Goal: Browse casually: Explore the website without a specific task or goal

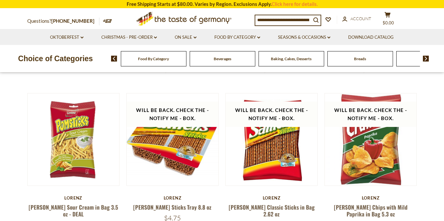
scroll to position [195, 0]
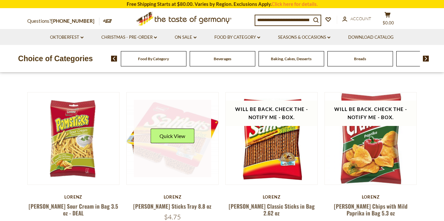
click at [153, 146] on div "Quick View" at bounding box center [173, 138] width 44 height 20
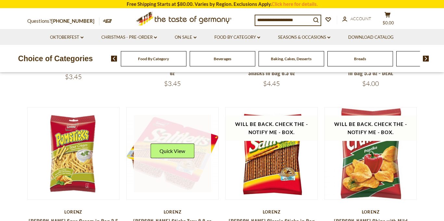
scroll to position [190, 0]
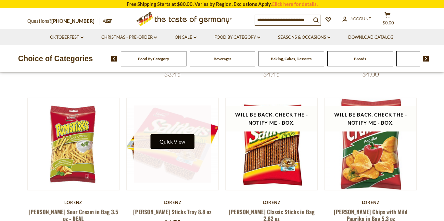
click at [175, 139] on button "Quick View" at bounding box center [173, 141] width 44 height 15
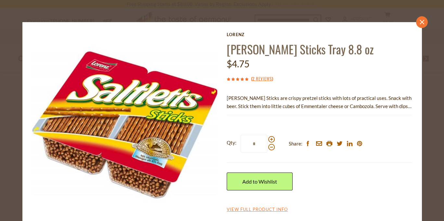
click at [426, 20] on link "close" at bounding box center [422, 22] width 12 height 12
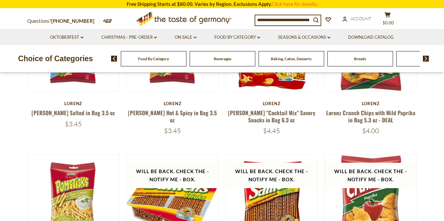
scroll to position [0, 0]
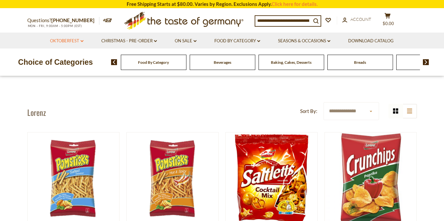
click at [70, 39] on link "Oktoberfest dropdown_arrow" at bounding box center [66, 40] width 33 height 7
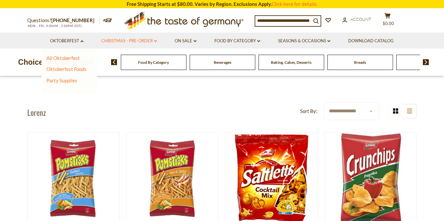
click at [133, 40] on link "Christmas - PRE-ORDER dropdown_arrow" at bounding box center [129, 40] width 56 height 7
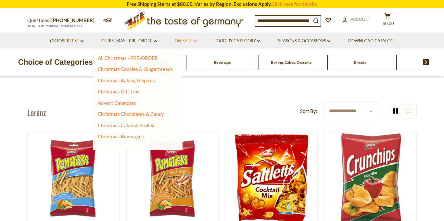
click at [194, 40] on icon at bounding box center [195, 41] width 3 height 2
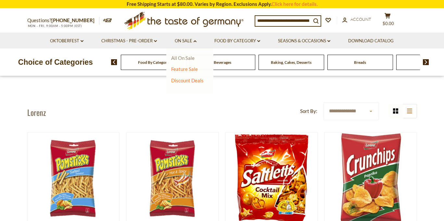
click at [189, 57] on link "All On Sale" at bounding box center [182, 58] width 23 height 6
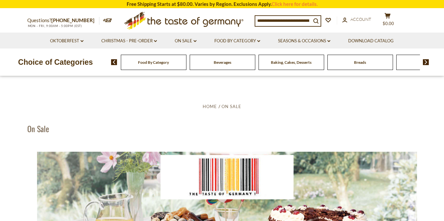
click at [261, 42] on li "Food By Category dropdown_arrow All Food By Category Taste of Germany Collectio…" at bounding box center [237, 41] width 63 height 16
click at [258, 41] on link "Food By Category dropdown_arrow" at bounding box center [238, 40] width 46 height 7
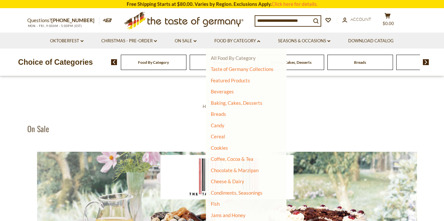
click at [240, 57] on link "All Food By Category" at bounding box center [233, 58] width 45 height 6
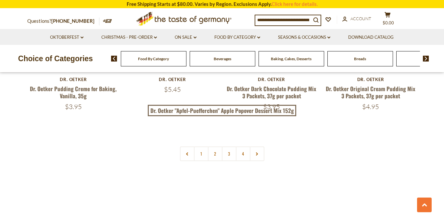
scroll to position [1418, 0]
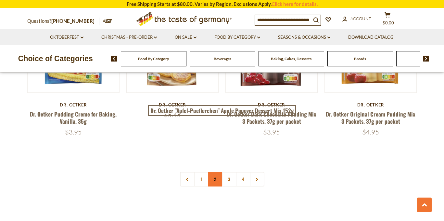
click at [215, 173] on link "2" at bounding box center [215, 179] width 15 height 15
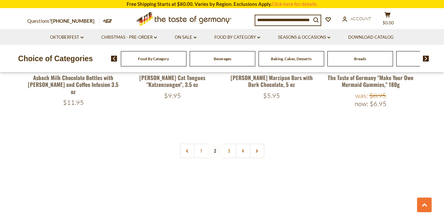
scroll to position [1481, 0]
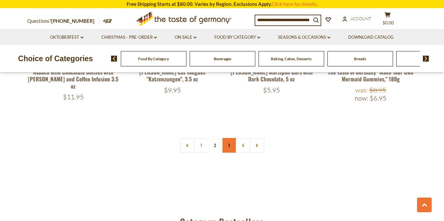
click at [229, 138] on link "3" at bounding box center [229, 145] width 15 height 15
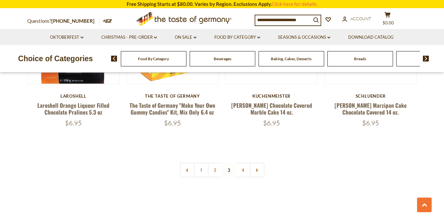
scroll to position [1442, 0]
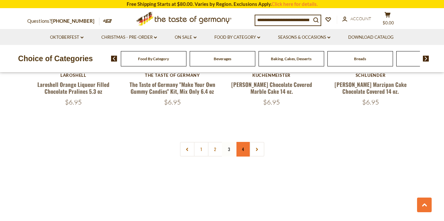
click at [239, 142] on link "4" at bounding box center [243, 149] width 15 height 15
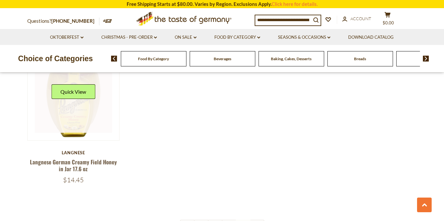
scroll to position [887, 0]
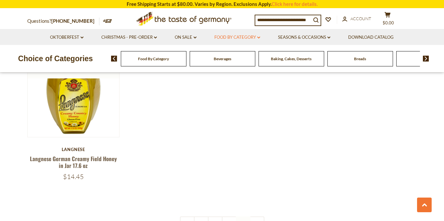
click at [260, 37] on icon at bounding box center [258, 37] width 3 height 2
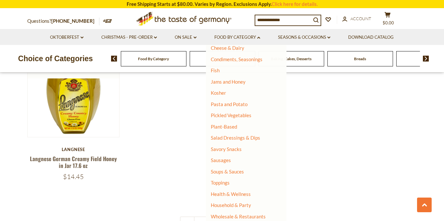
scroll to position [0, 0]
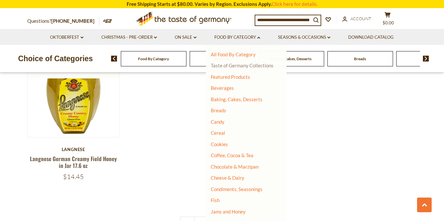
click at [231, 63] on link "Taste of Germany Collections" at bounding box center [242, 65] width 63 height 6
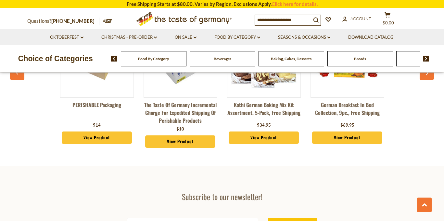
scroll to position [1612, 0]
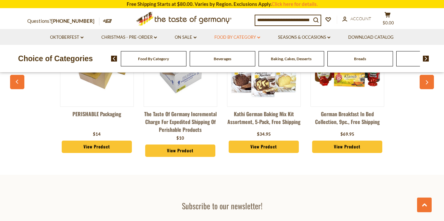
click at [240, 36] on link "Food By Category dropdown_arrow" at bounding box center [238, 37] width 46 height 7
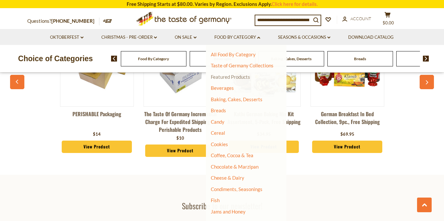
click at [235, 77] on link "Featured Products" at bounding box center [230, 77] width 39 height 6
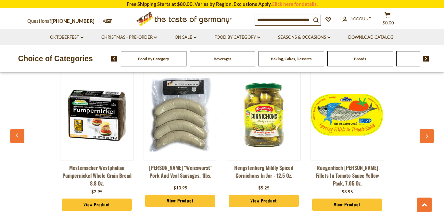
scroll to position [737, 0]
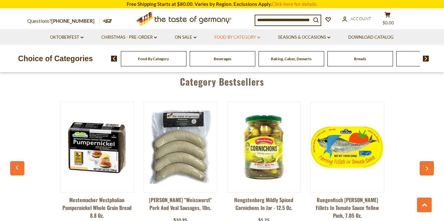
click at [254, 38] on link "Food By Category dropdown_arrow" at bounding box center [238, 37] width 46 height 7
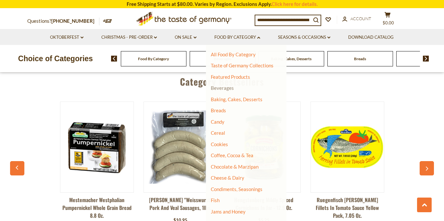
click at [227, 86] on link "Beverages" at bounding box center [222, 88] width 23 height 6
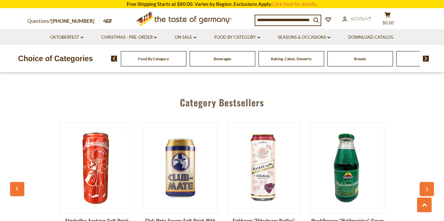
scroll to position [1448, 0]
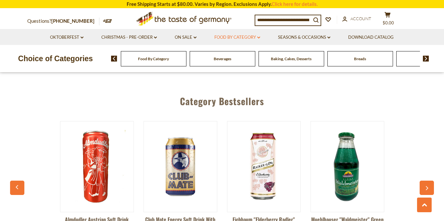
click at [246, 34] on link "Food By Category dropdown_arrow" at bounding box center [238, 37] width 46 height 7
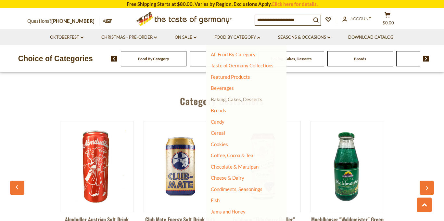
click at [230, 101] on link "Baking, Cakes, Desserts" at bounding box center [237, 99] width 52 height 6
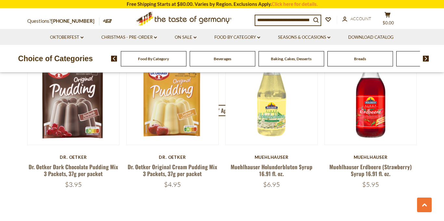
scroll to position [1461, 0]
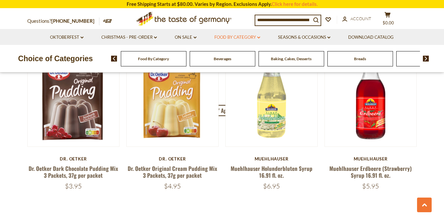
click at [244, 36] on link "Food By Category dropdown_arrow" at bounding box center [238, 37] width 46 height 7
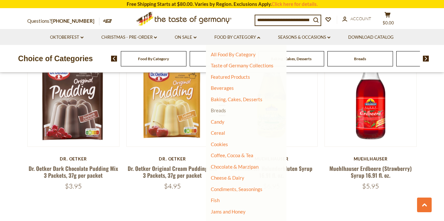
click at [223, 111] on link "Breads" at bounding box center [218, 110] width 15 height 6
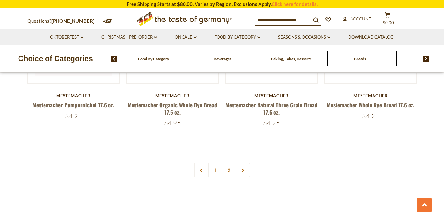
scroll to position [1517, 0]
click at [228, 172] on link "2" at bounding box center [229, 170] width 15 height 15
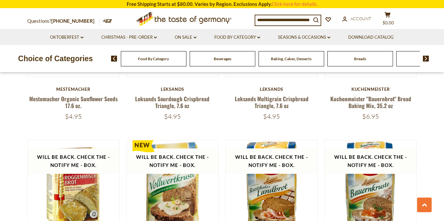
scroll to position [432, 0]
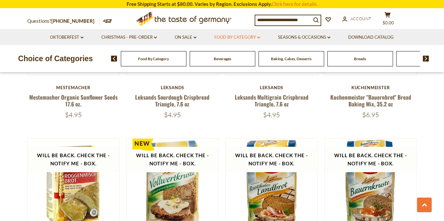
click at [241, 35] on link "Food By Category dropdown_arrow" at bounding box center [238, 37] width 46 height 7
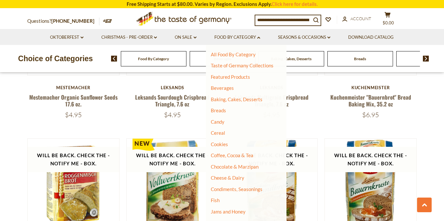
click at [226, 122] on li "Candy" at bounding box center [242, 122] width 63 height 7
click at [220, 122] on link "Candy" at bounding box center [218, 122] width 14 height 6
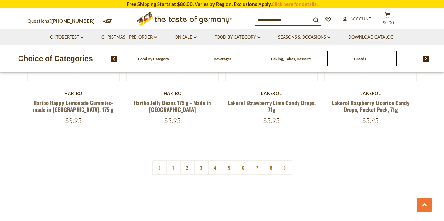
scroll to position [1544, 0]
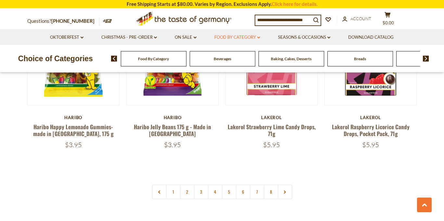
click at [235, 37] on link "Food By Category dropdown_arrow" at bounding box center [238, 37] width 46 height 7
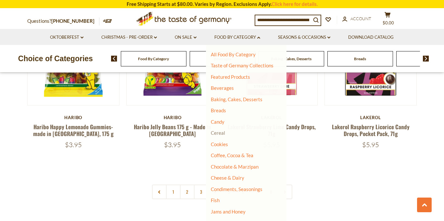
click at [220, 133] on link "Cereal" at bounding box center [218, 133] width 14 height 6
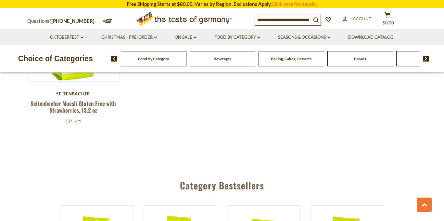
scroll to position [907, 0]
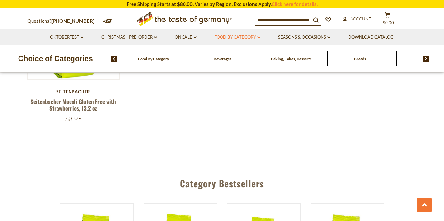
click at [230, 35] on link "Food By Category dropdown_arrow" at bounding box center [238, 37] width 46 height 7
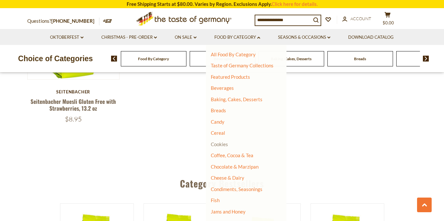
click at [221, 141] on link "Cookies" at bounding box center [219, 144] width 17 height 6
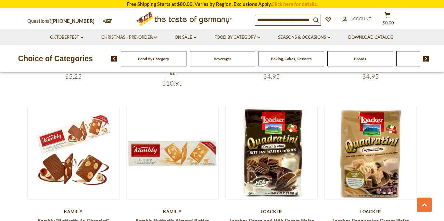
scroll to position [1100, 0]
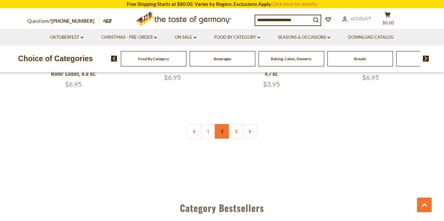
click at [224, 124] on link "2" at bounding box center [222, 131] width 15 height 15
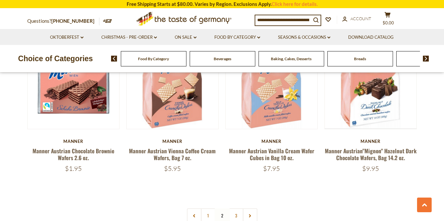
scroll to position [1493, 0]
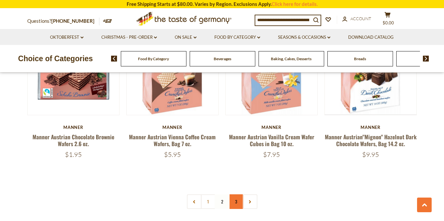
click at [235, 194] on link "3" at bounding box center [236, 201] width 15 height 15
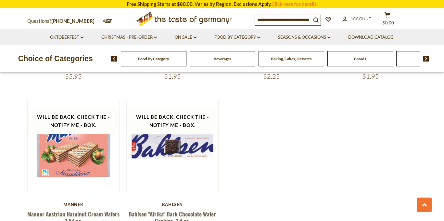
scroll to position [317, 0]
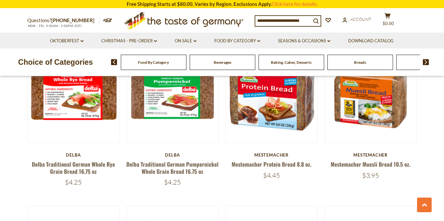
scroll to position [1135, 0]
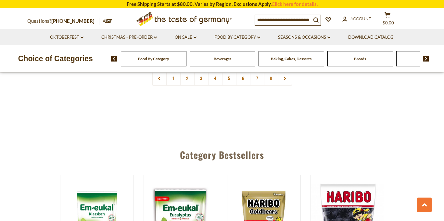
scroll to position [1637, 0]
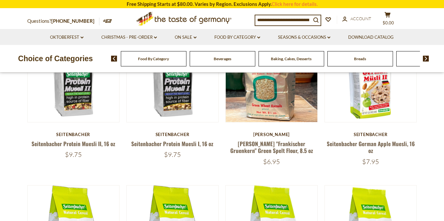
scroll to position [147, 0]
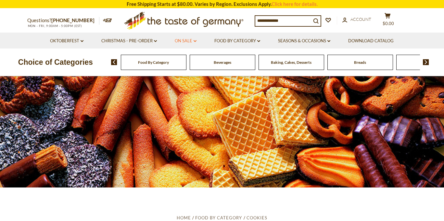
click at [195, 40] on icon "dropdown_arrow" at bounding box center [195, 41] width 3 height 2
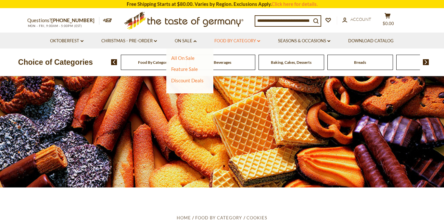
click at [236, 41] on link "Food By Category dropdown_arrow" at bounding box center [238, 40] width 46 height 7
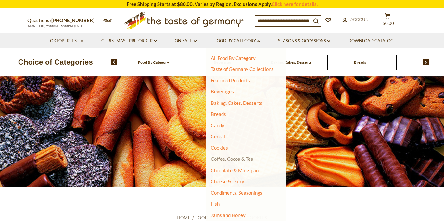
click at [224, 160] on link "Coffee, Cocoa & Tea" at bounding box center [232, 159] width 43 height 6
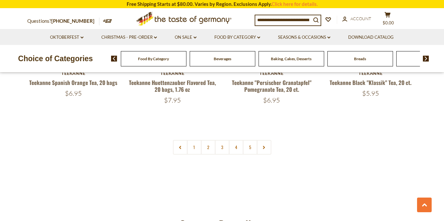
scroll to position [1594, 0]
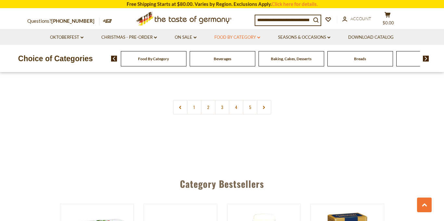
click at [227, 39] on link "Food By Category dropdown_arrow" at bounding box center [238, 37] width 46 height 7
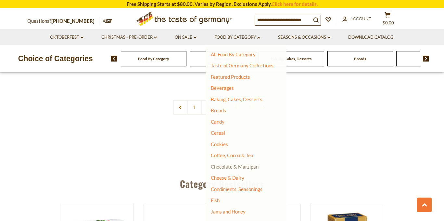
click at [242, 166] on link "Chocolate & Marzipan" at bounding box center [235, 167] width 48 height 6
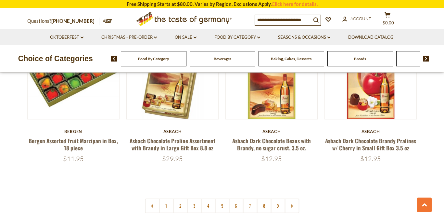
scroll to position [1541, 0]
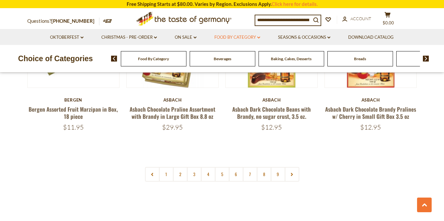
click at [252, 39] on link "Food By Category dropdown_arrow" at bounding box center [238, 37] width 46 height 7
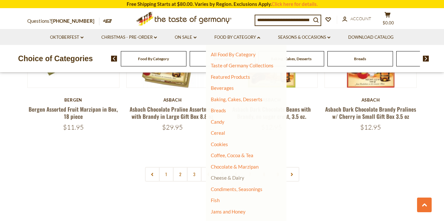
click at [234, 178] on link "Cheese & Dairy" at bounding box center [227, 178] width 33 height 6
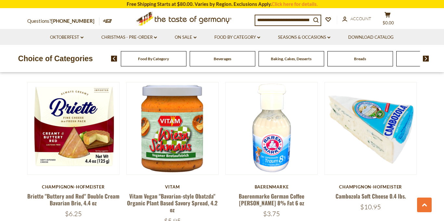
scroll to position [215, 0]
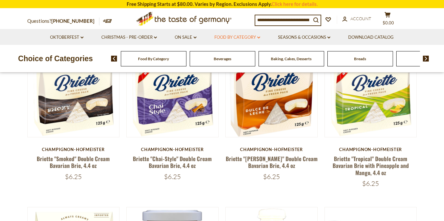
click at [243, 35] on link "Food By Category dropdown_arrow" at bounding box center [238, 37] width 46 height 7
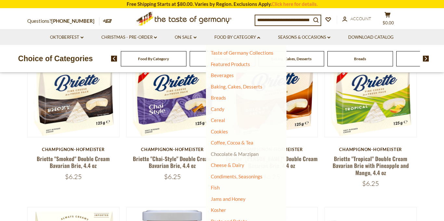
scroll to position [17, 0]
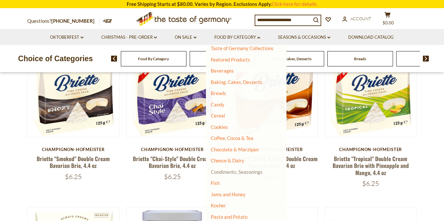
click at [240, 172] on link "Condiments, Seasonings" at bounding box center [237, 172] width 52 height 6
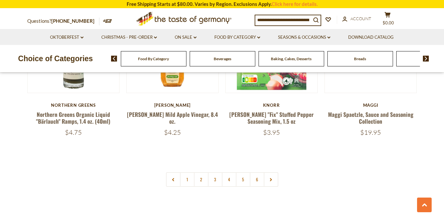
scroll to position [1533, 0]
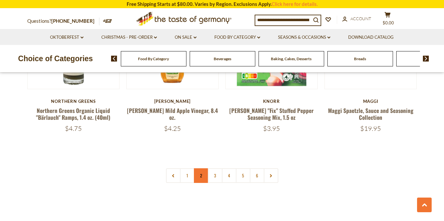
click at [204, 168] on link "2" at bounding box center [201, 175] width 15 height 15
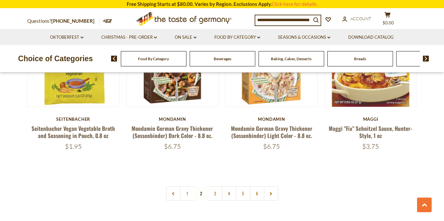
scroll to position [1510, 0]
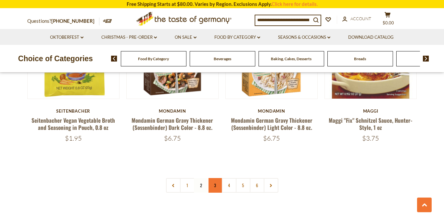
click at [218, 178] on link "3" at bounding box center [215, 185] width 15 height 15
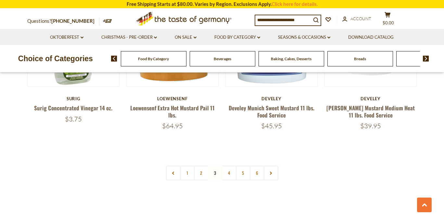
scroll to position [1517, 0]
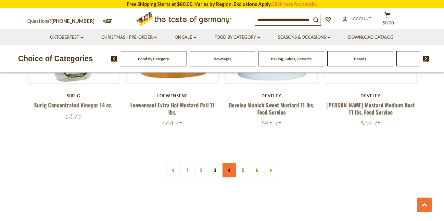
click at [228, 164] on link "4" at bounding box center [229, 170] width 15 height 15
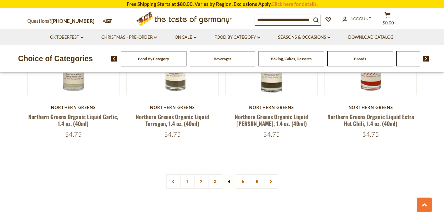
scroll to position [1522, 0]
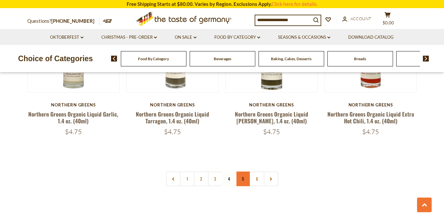
click at [244, 171] on link "5" at bounding box center [243, 178] width 15 height 15
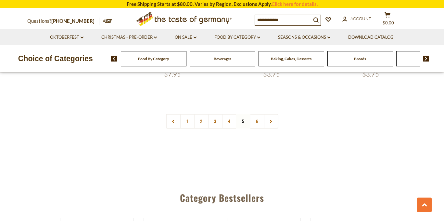
scroll to position [1603, 0]
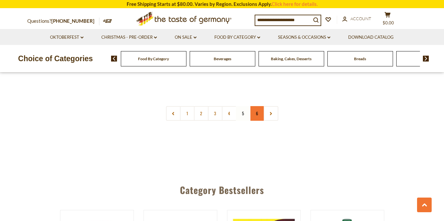
click at [256, 106] on link "6" at bounding box center [257, 113] width 15 height 15
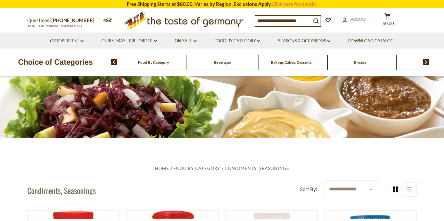
scroll to position [0, 0]
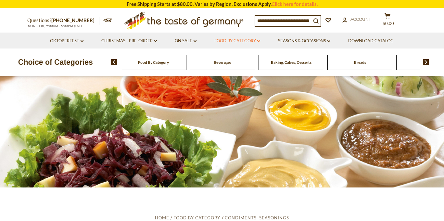
click at [248, 39] on link "Food By Category dropdown_arrow" at bounding box center [238, 40] width 46 height 7
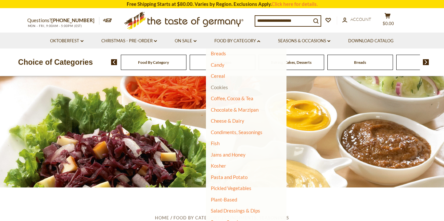
scroll to position [70, 0]
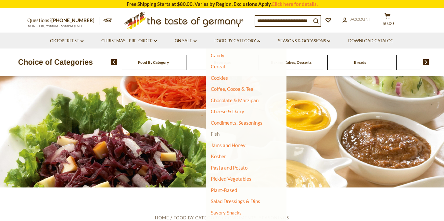
click at [215, 133] on link "Fish" at bounding box center [215, 134] width 9 height 6
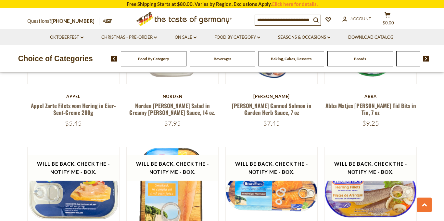
scroll to position [1330, 0]
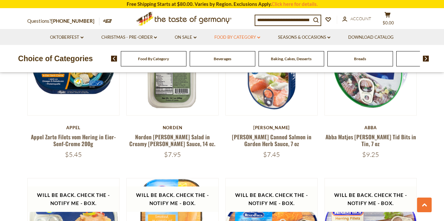
click at [249, 36] on link "Food By Category dropdown_arrow" at bounding box center [238, 37] width 46 height 7
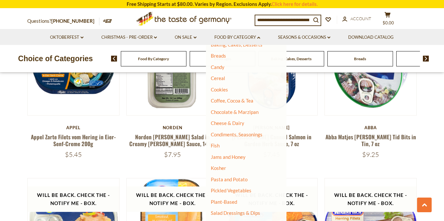
scroll to position [56, 0]
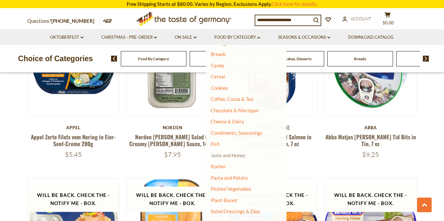
click at [229, 154] on link "Jams and Honey" at bounding box center [228, 155] width 35 height 6
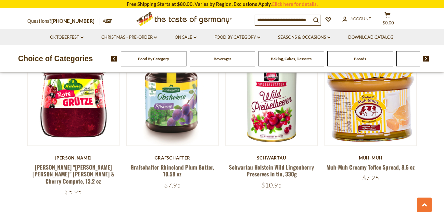
scroll to position [1456, 0]
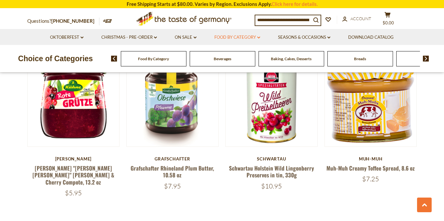
click at [247, 36] on link "Food By Category dropdown_arrow" at bounding box center [238, 37] width 46 height 7
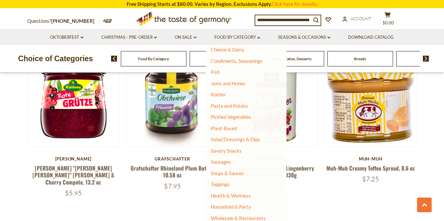
scroll to position [130, 0]
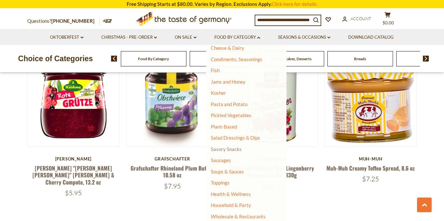
click at [238, 150] on link "Savory Snacks" at bounding box center [226, 149] width 31 height 6
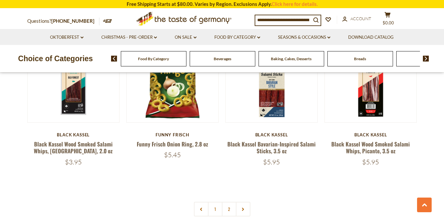
scroll to position [1499, 0]
click at [229, 201] on link "2" at bounding box center [229, 208] width 15 height 15
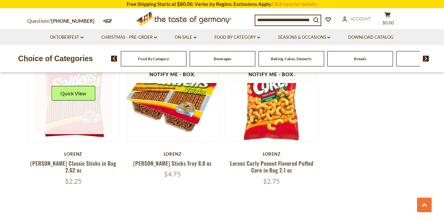
scroll to position [526, 0]
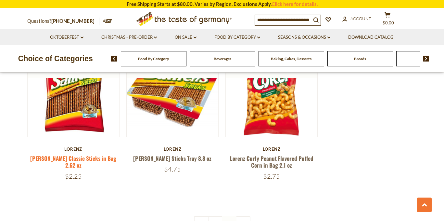
click at [48, 158] on link "[PERSON_NAME] Classic Sticks in Bag 2.62 oz" at bounding box center [73, 161] width 86 height 15
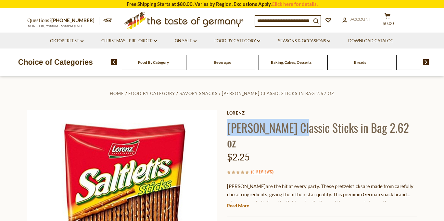
drag, startPoint x: 227, startPoint y: 129, endPoint x: 291, endPoint y: 126, distance: 64.1
click at [291, 126] on h1 "Lorenz Saltletts Classic Sticks in Bag 2.62 oz" at bounding box center [322, 134] width 190 height 29
copy h1 "Lorenz Saltletts"
click at [230, 40] on link "Food By Category dropdown_arrow" at bounding box center [238, 40] width 46 height 7
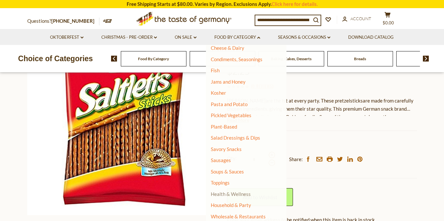
scroll to position [86, 0]
click at [246, 195] on link "Health & Wellness" at bounding box center [231, 193] width 40 height 9
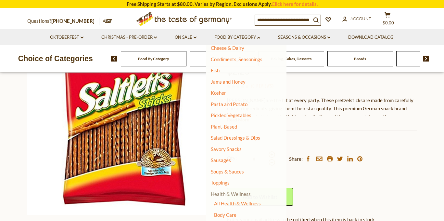
click at [224, 193] on link "Health & Wellness" at bounding box center [231, 193] width 40 height 9
click at [238, 194] on link "Health & Wellness" at bounding box center [231, 193] width 40 height 9
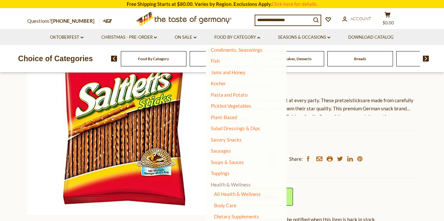
scroll to position [140, 0]
click at [238, 194] on link "All Health & Wellness" at bounding box center [237, 193] width 47 height 6
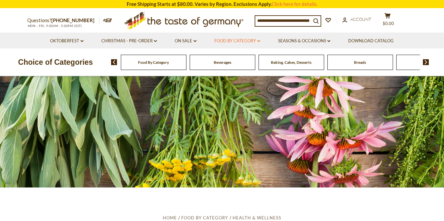
click at [253, 39] on link "Food By Category dropdown_arrow" at bounding box center [238, 40] width 46 height 7
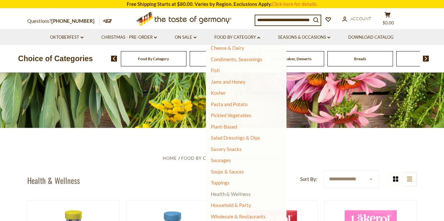
scroll to position [60, 0]
click at [237, 204] on link "Household & Party" at bounding box center [231, 204] width 40 height 9
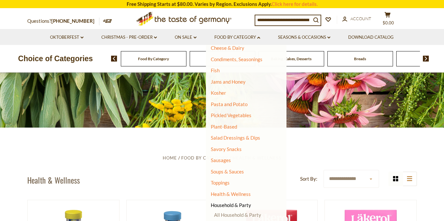
click at [236, 216] on link "All Household & Party" at bounding box center [237, 215] width 47 height 6
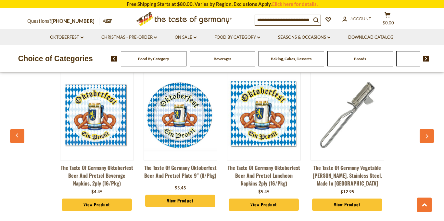
scroll to position [1105, 0]
